Goal: Task Accomplishment & Management: Use online tool/utility

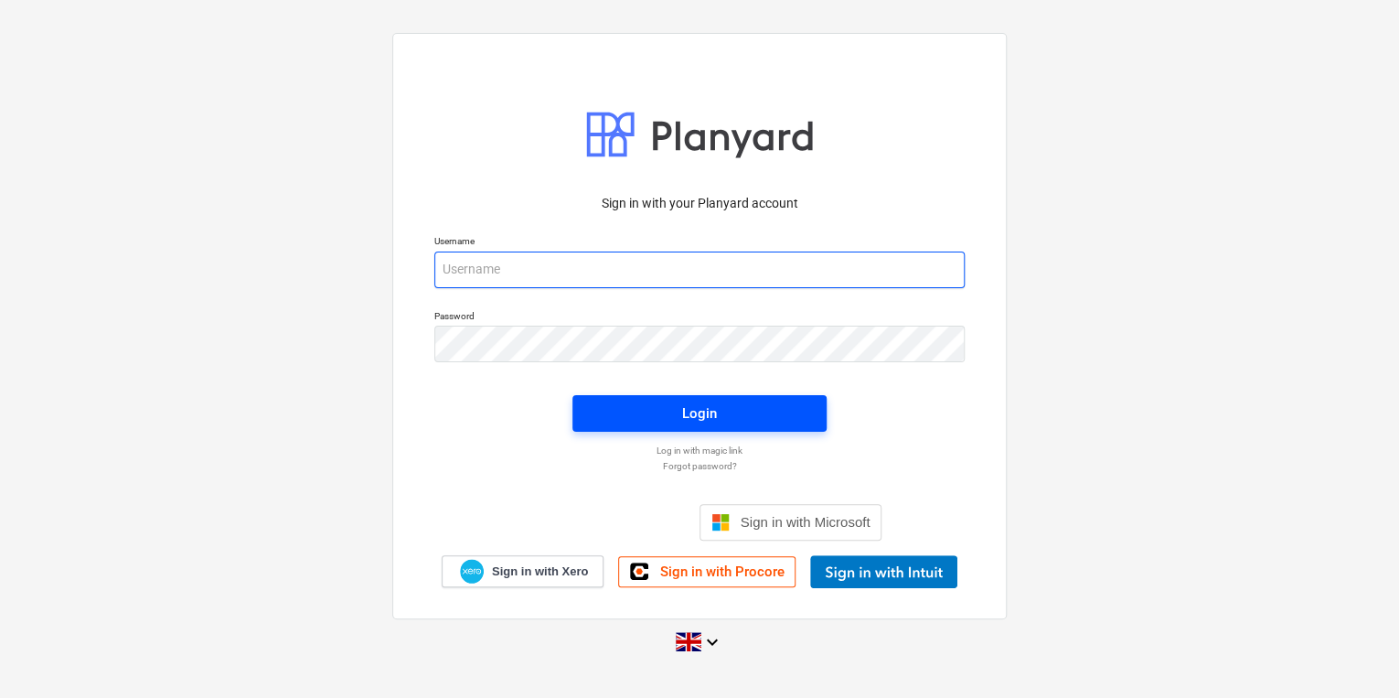
type input "[PERSON_NAME][EMAIL_ADDRESS][PERSON_NAME][DOMAIN_NAME]"
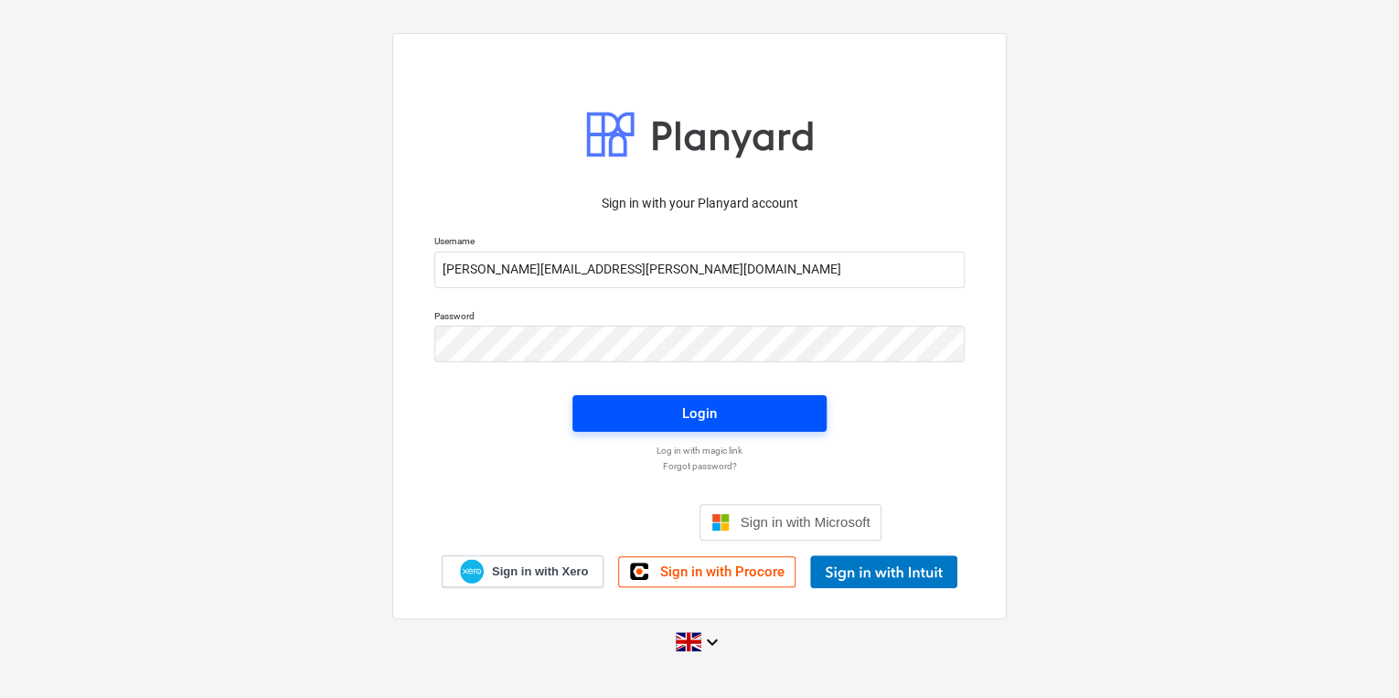
click at [632, 406] on span "Login" at bounding box center [699, 413] width 210 height 24
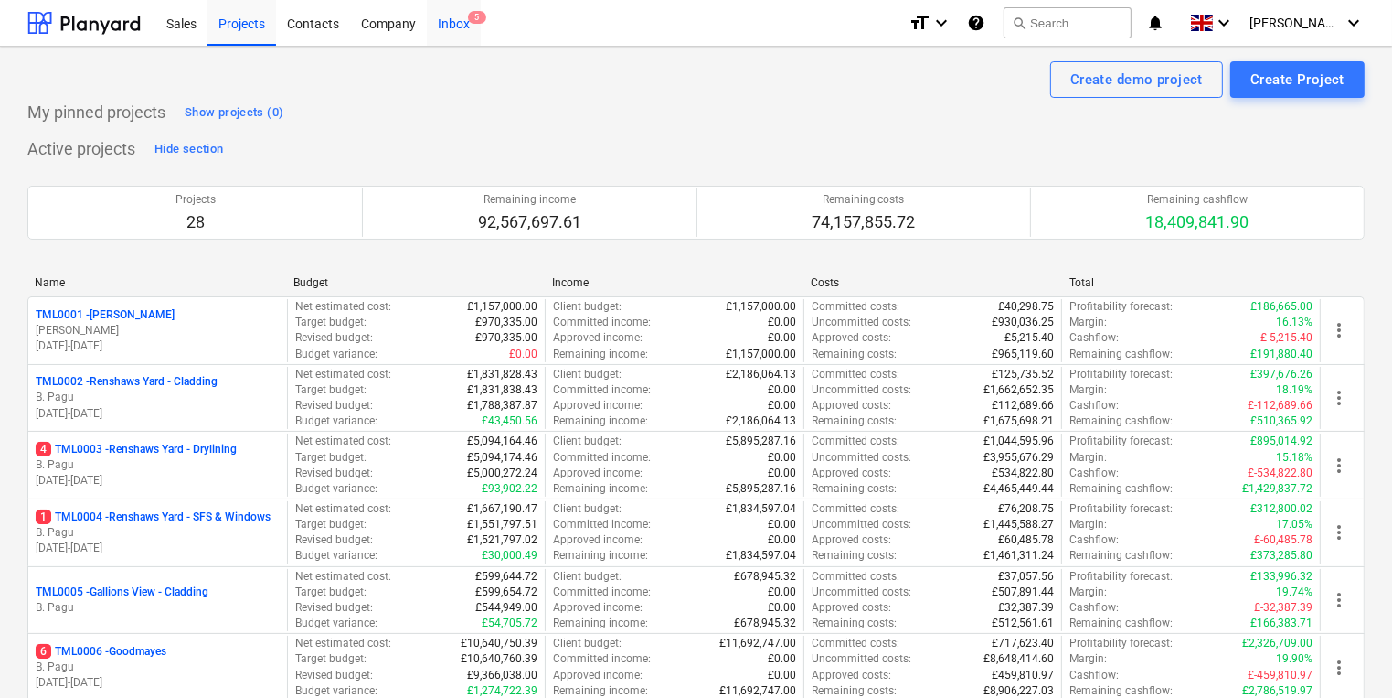
click at [460, 22] on div "Inbox 5" at bounding box center [454, 22] width 54 height 47
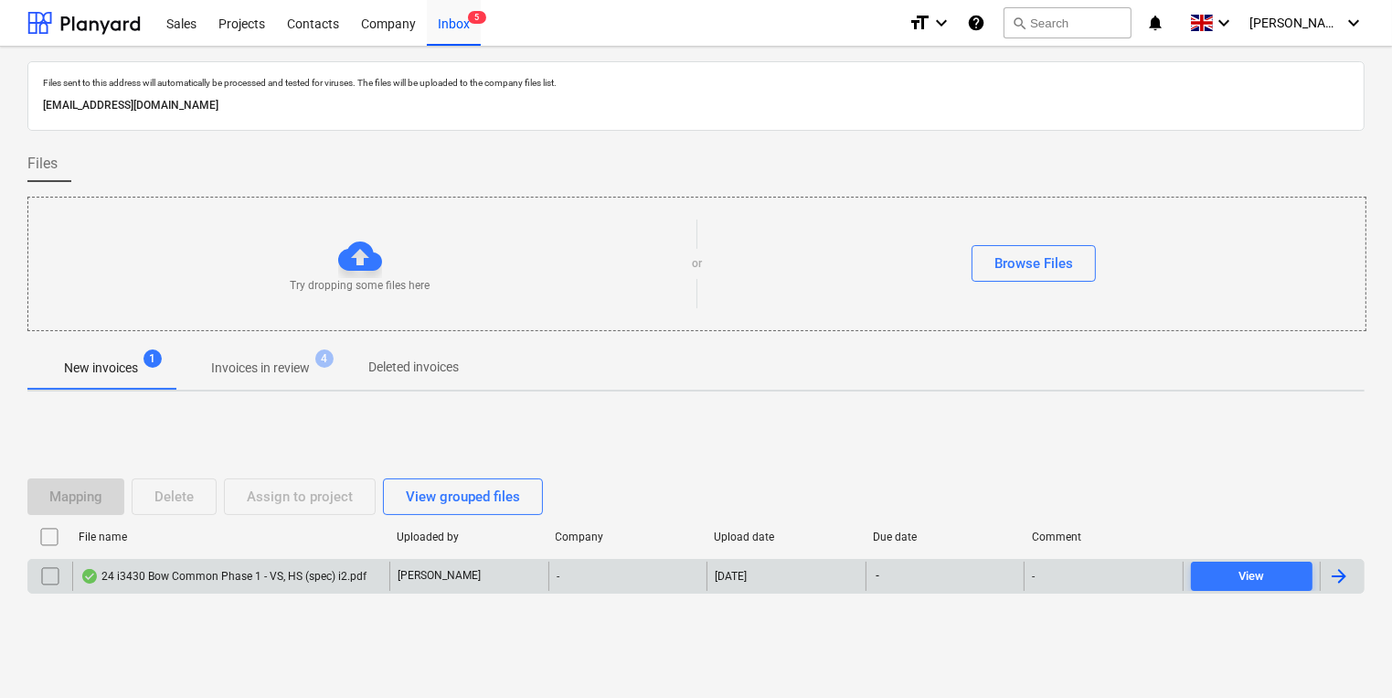
click at [241, 581] on div "24 i3430 Bow Common Phase 1 - VS, HS (spec) i2.pdf" at bounding box center [223, 576] width 286 height 15
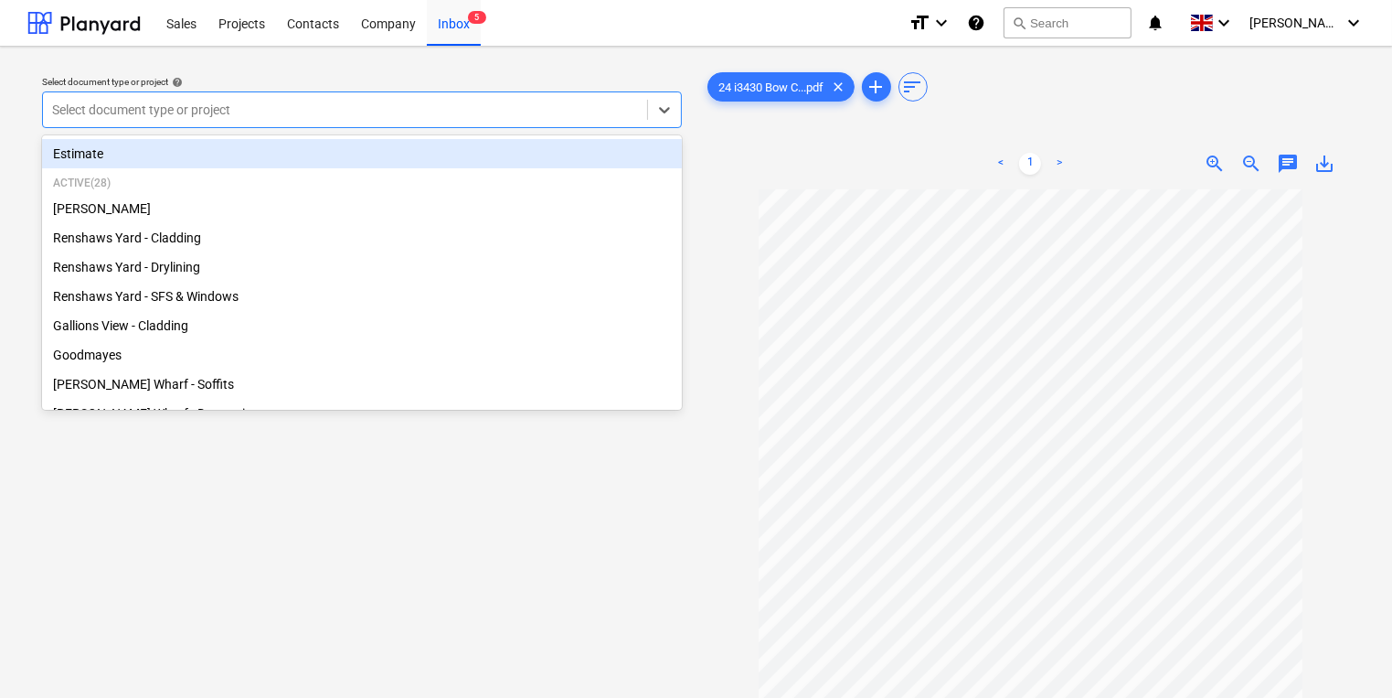
click at [305, 117] on div at bounding box center [345, 110] width 586 height 18
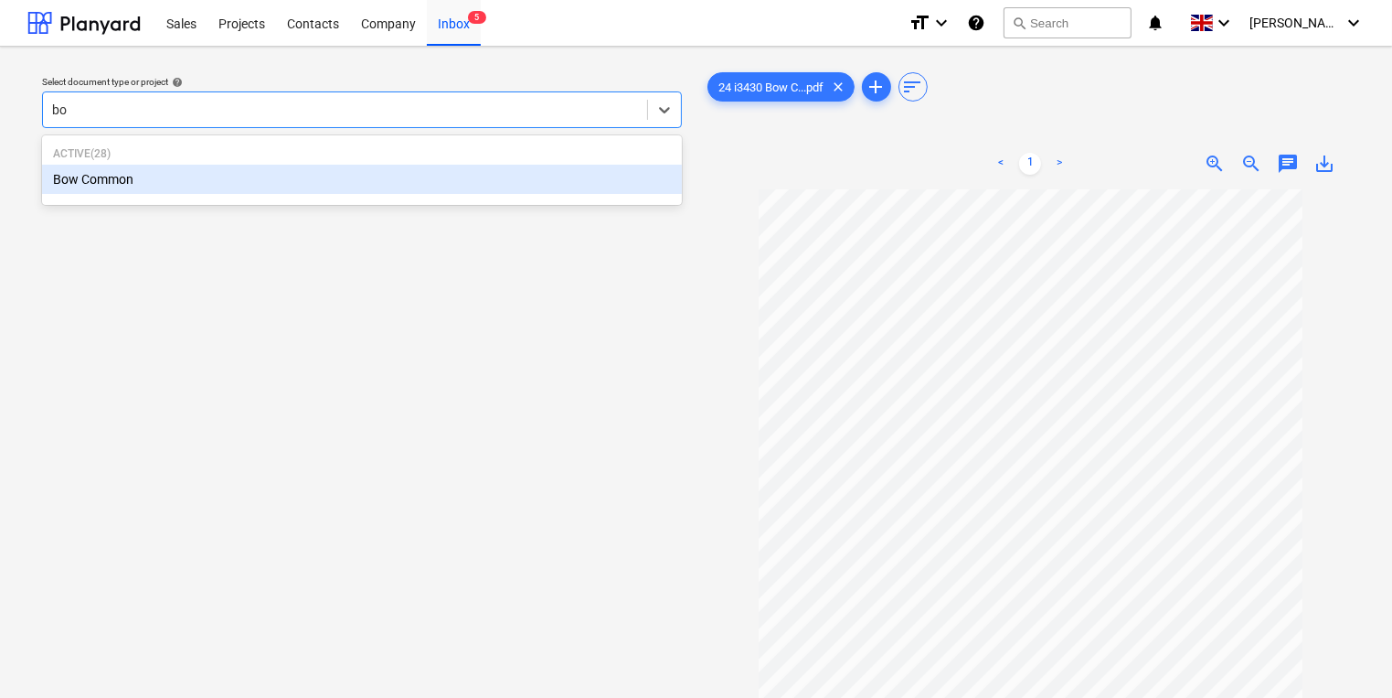
type input "bow"
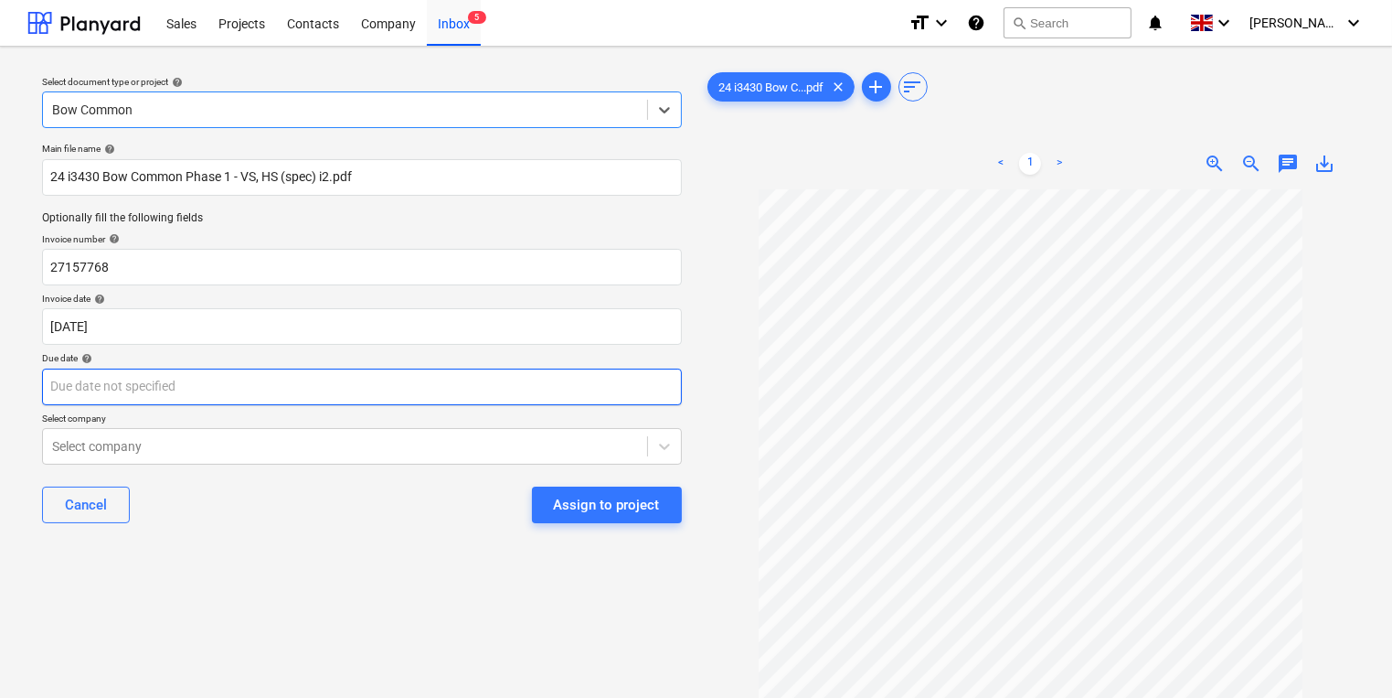
click at [269, 400] on body "Sales Projects Contacts Company Inbox 5 format_size keyboard_arrow_down help se…" at bounding box center [696, 349] width 1392 height 698
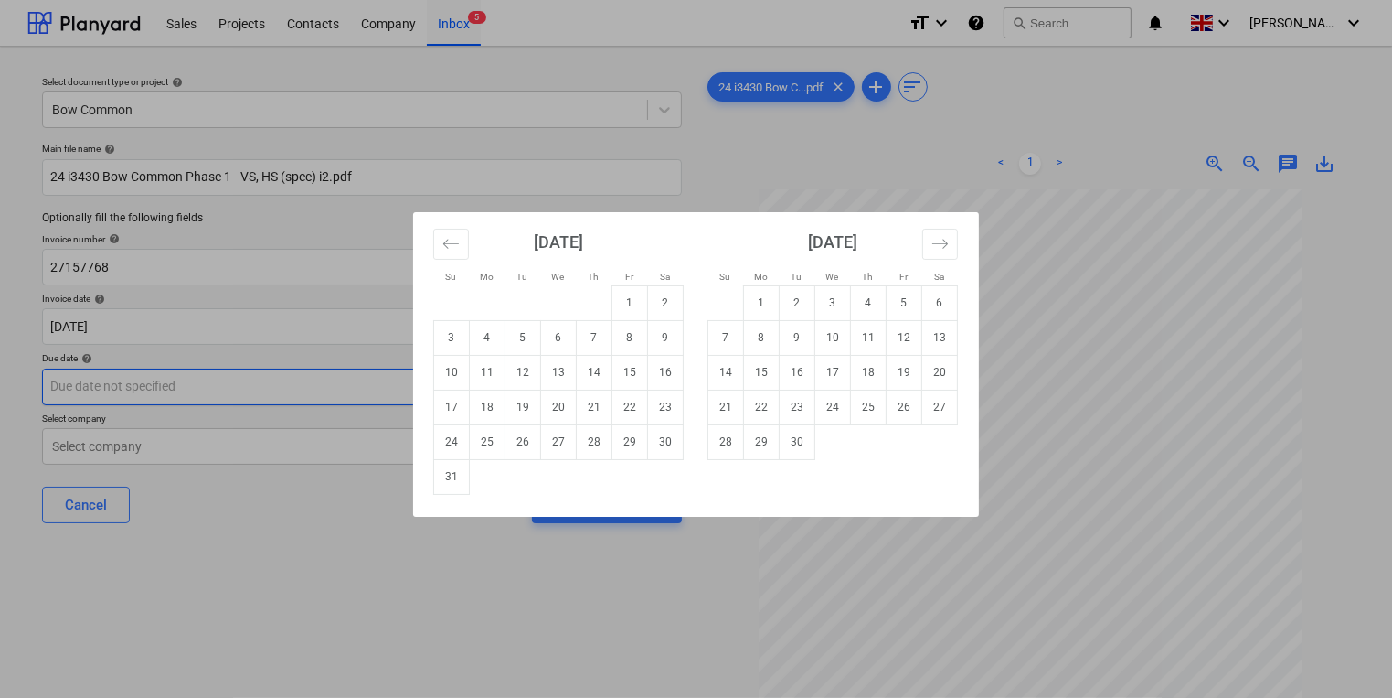
click at [625, 399] on td "22" at bounding box center [631, 406] width 36 height 35
type input "[DATE]"
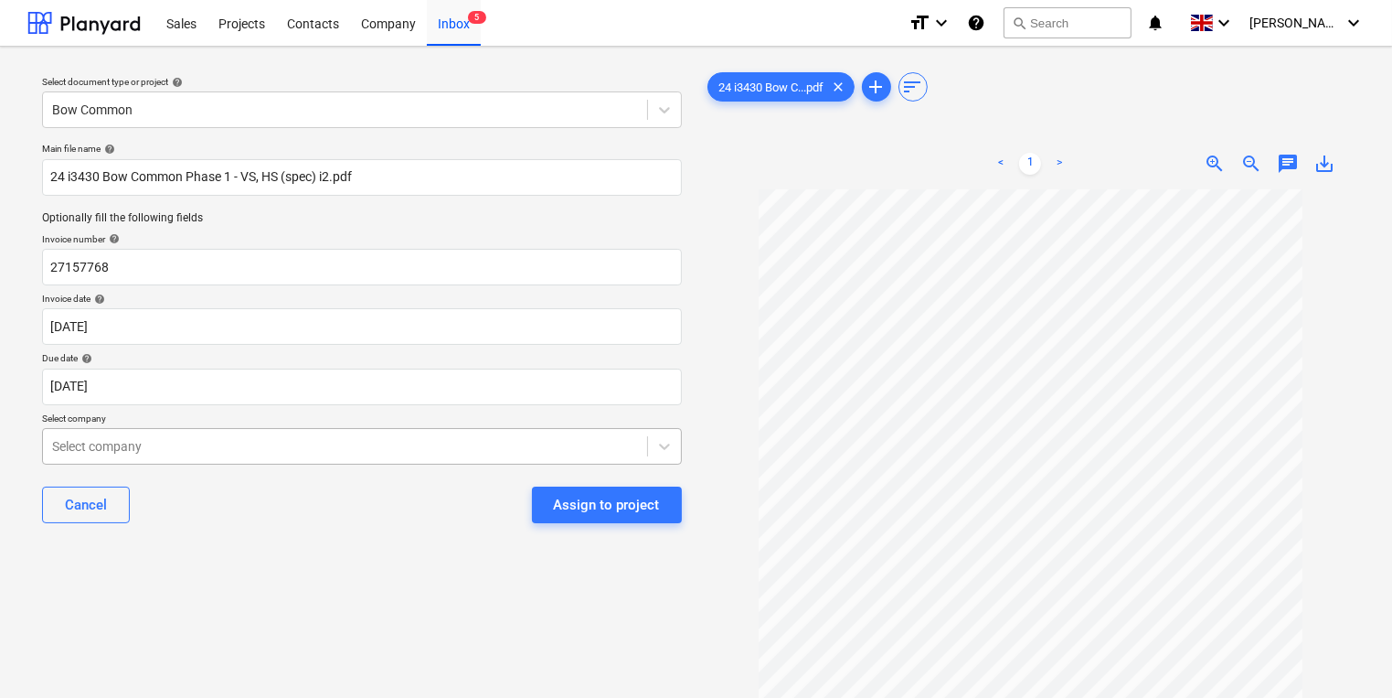
click at [216, 436] on body "Sales Projects Contacts Company Inbox 5 format_size keyboard_arrow_down help se…" at bounding box center [696, 349] width 1392 height 698
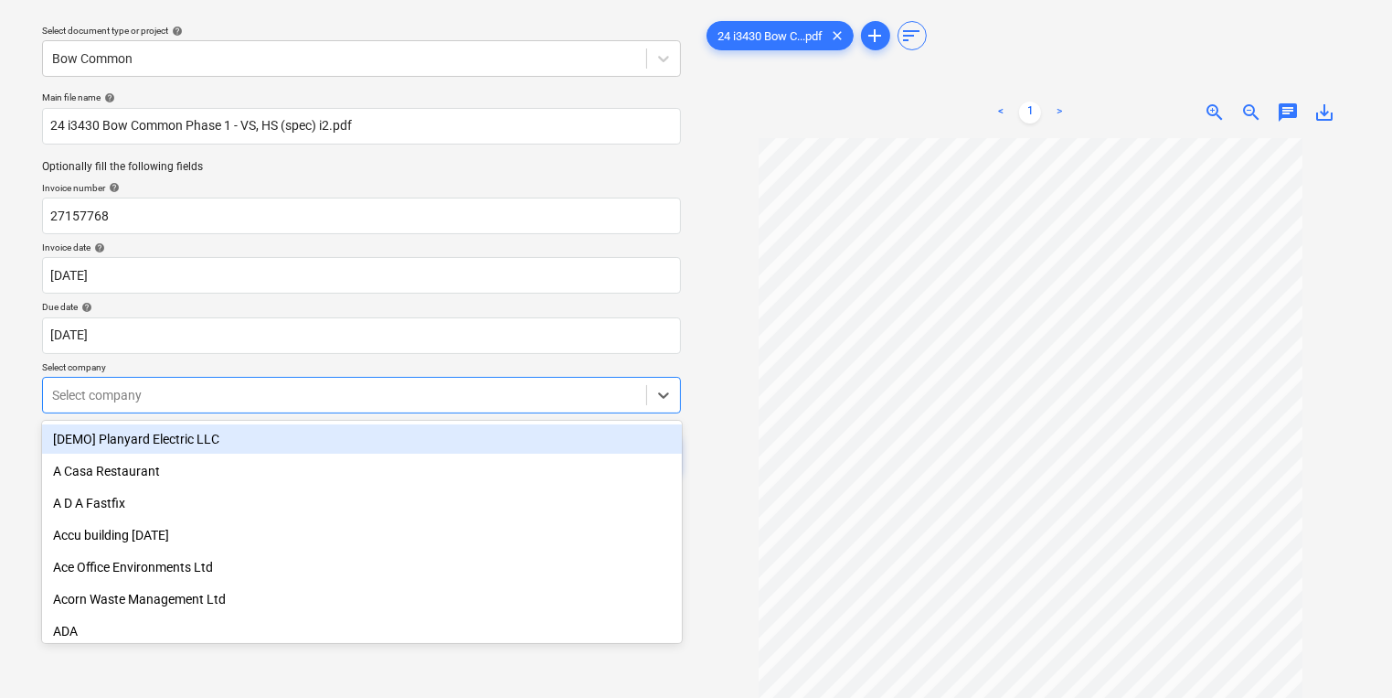
scroll to position [59, 0]
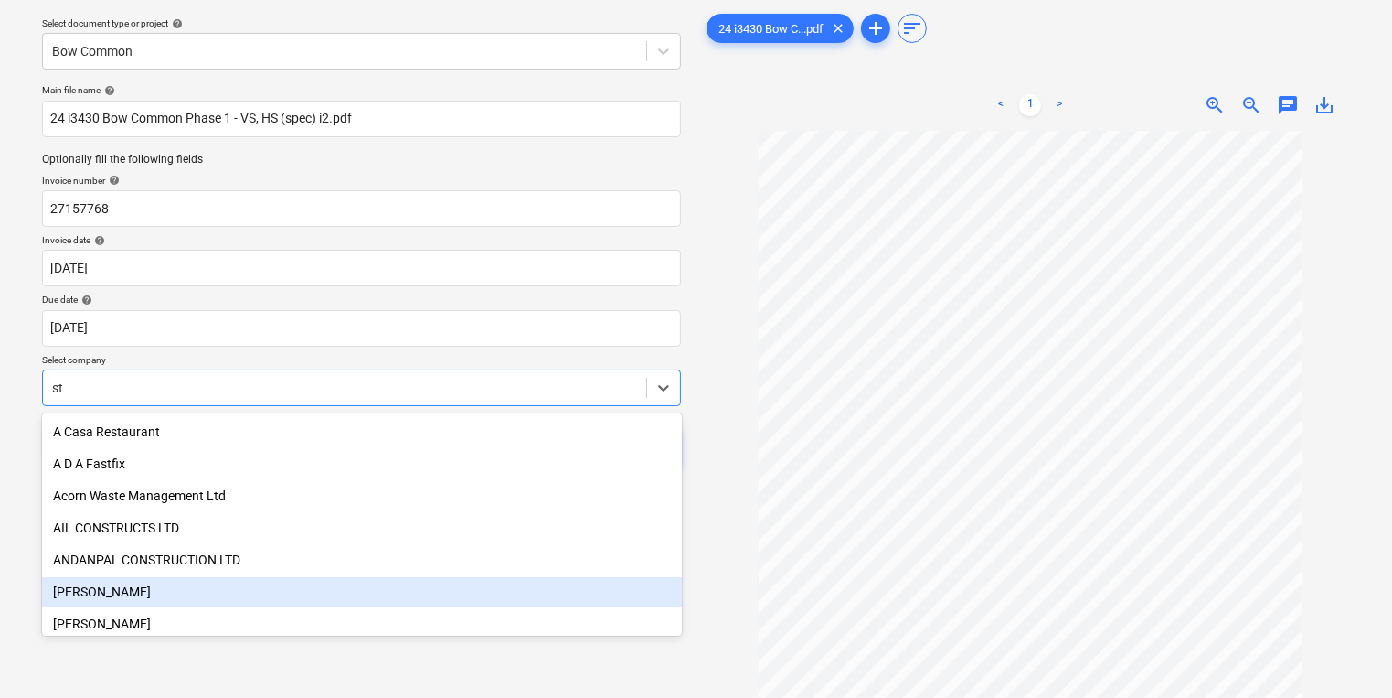
type input "s"
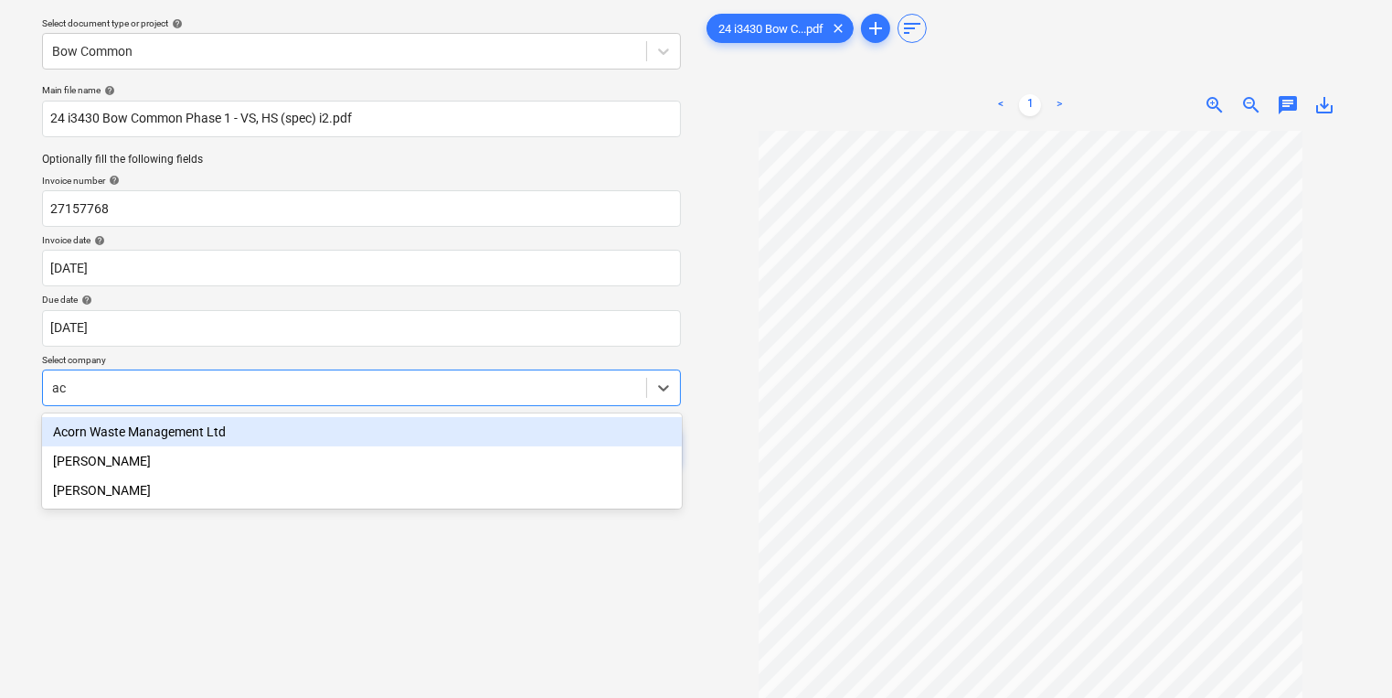
type input "a"
